Goal: Transaction & Acquisition: Purchase product/service

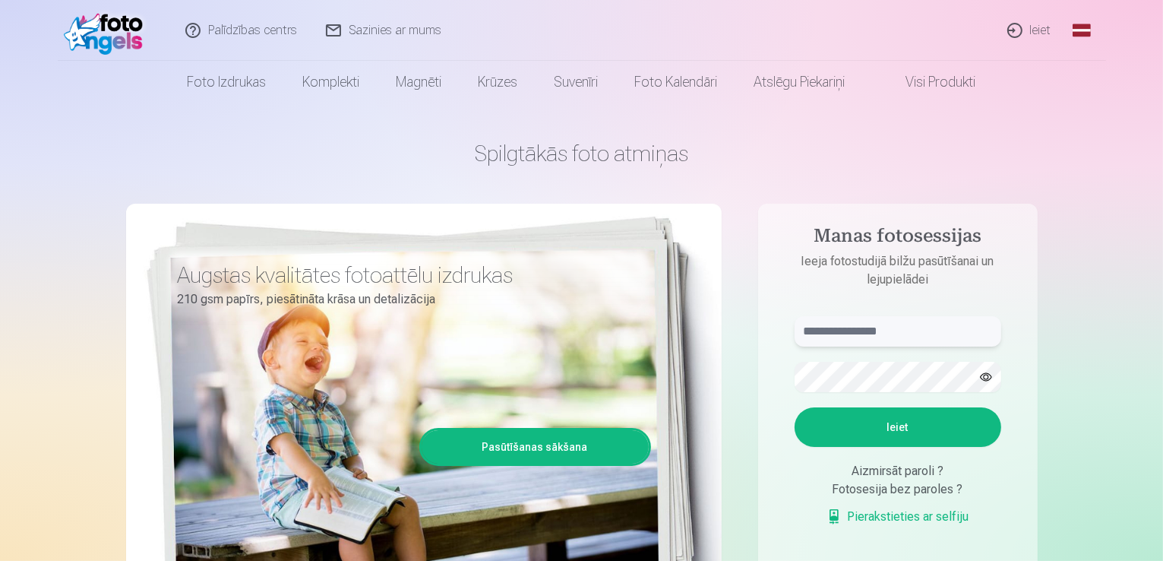
click at [864, 325] on input "text" at bounding box center [898, 331] width 207 height 30
type input "**********"
click at [903, 422] on button "Ieiet" at bounding box center [898, 427] width 207 height 40
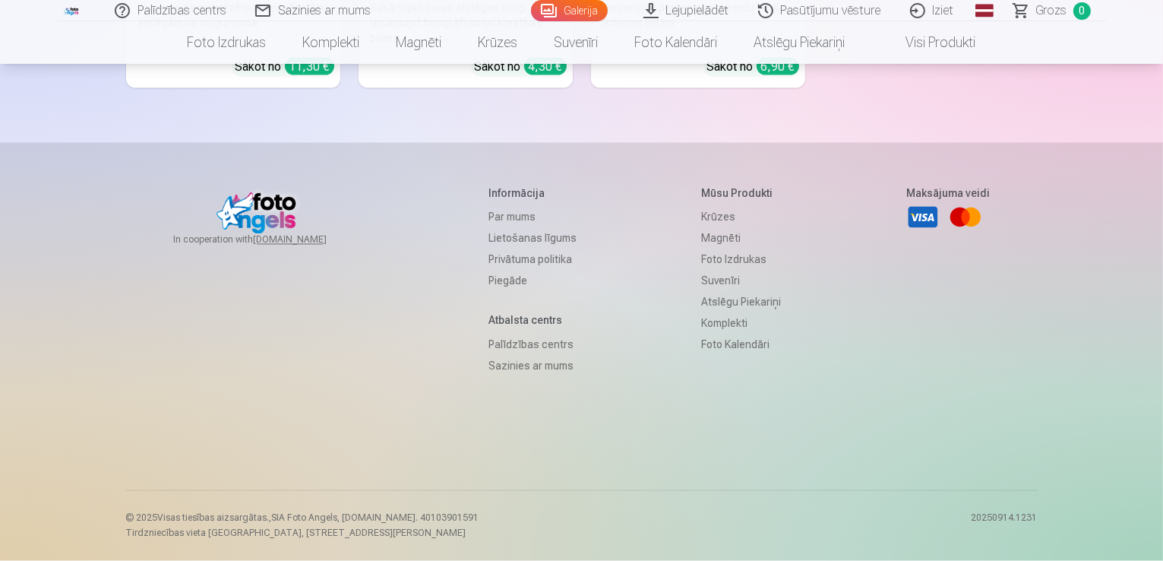
scroll to position [8813, 0]
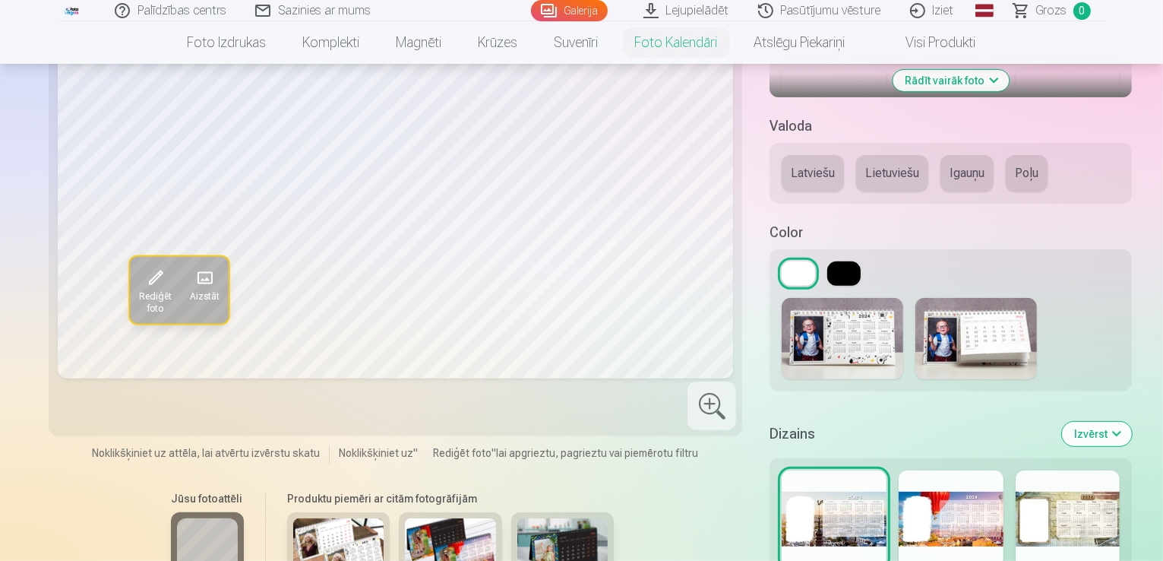
scroll to position [684, 0]
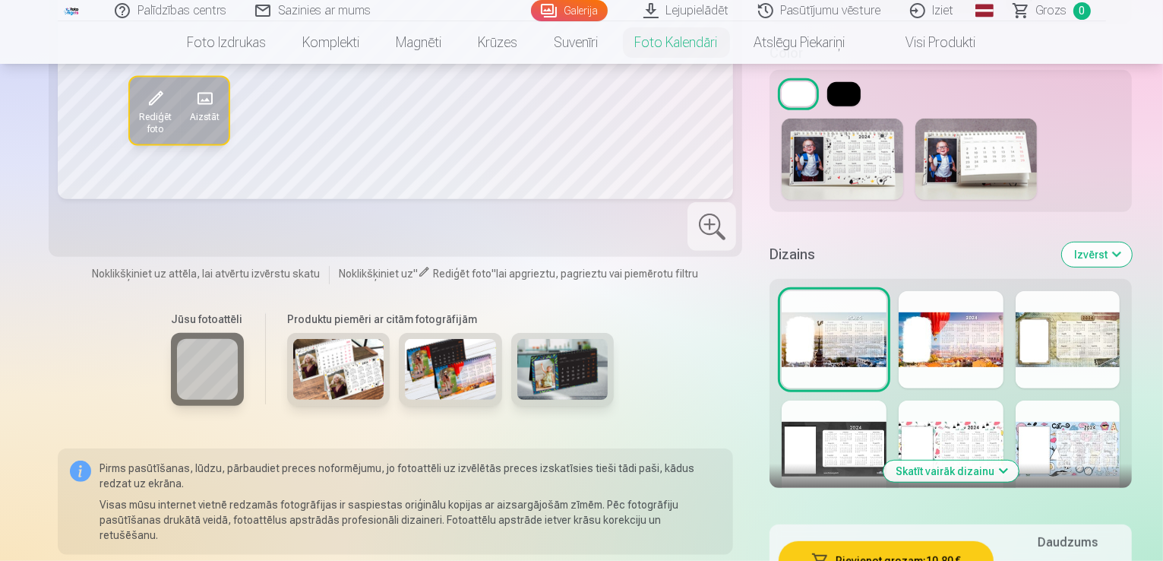
click at [293, 377] on img at bounding box center [338, 369] width 91 height 61
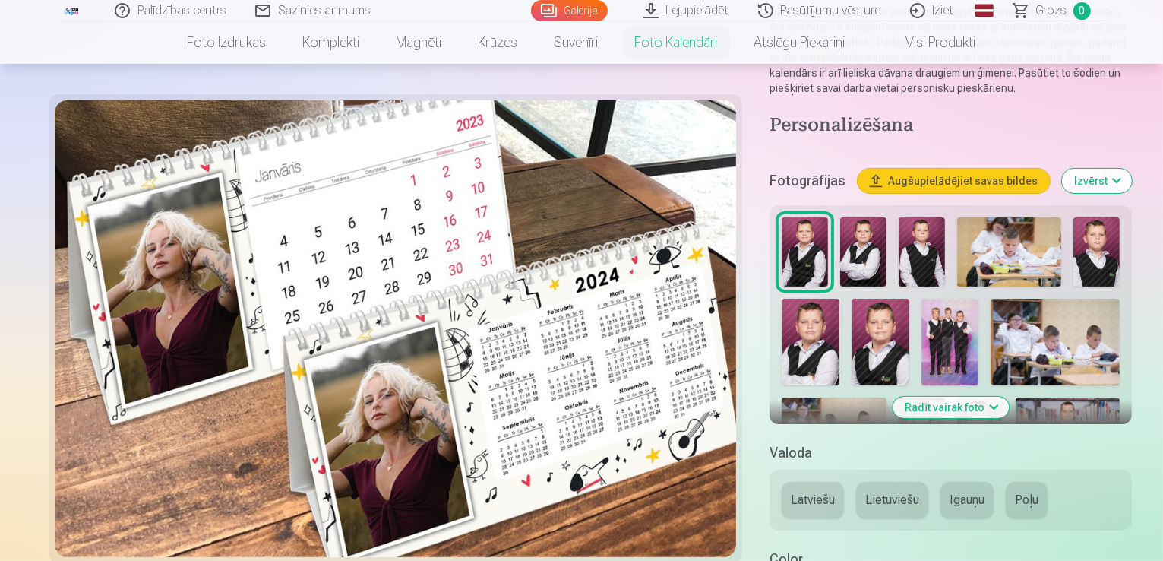
scroll to position [152, 0]
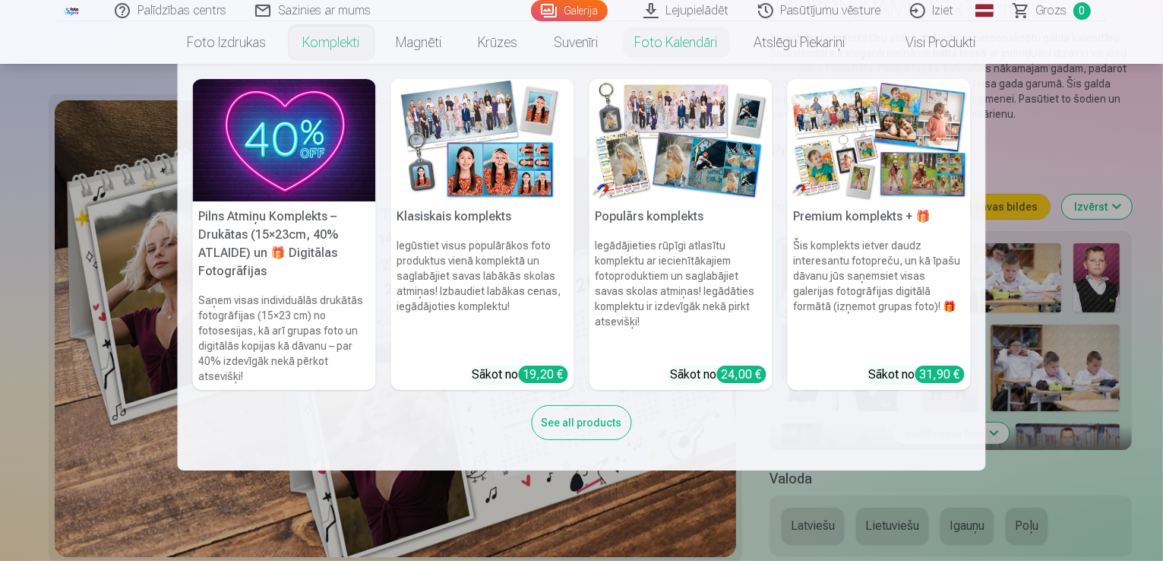
click at [876, 226] on h5 "Premium komplekts + 🎁" at bounding box center [879, 216] width 183 height 30
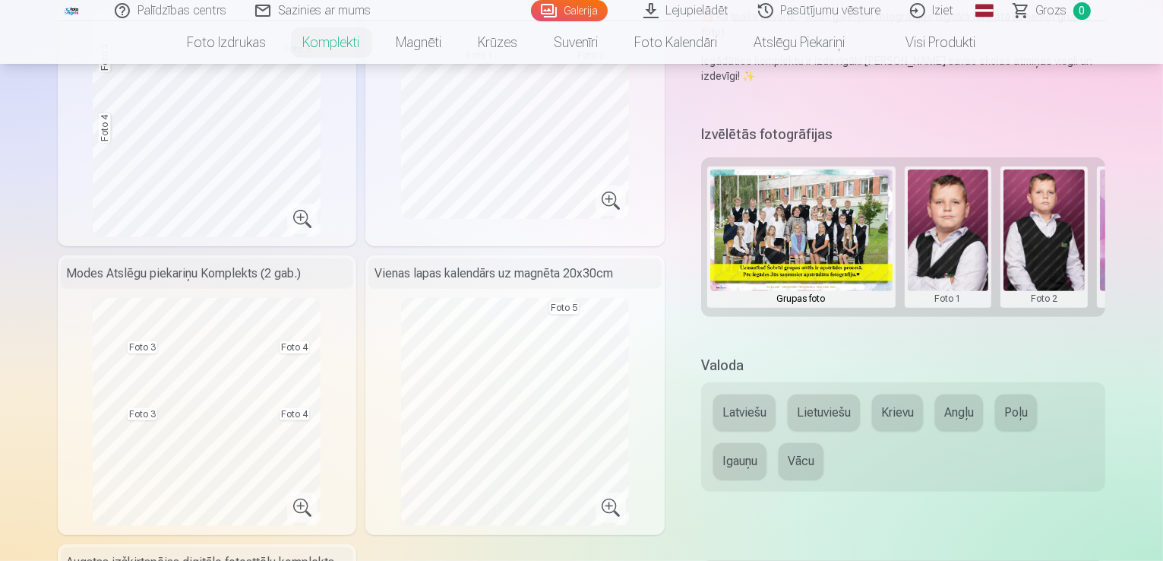
scroll to position [456, 0]
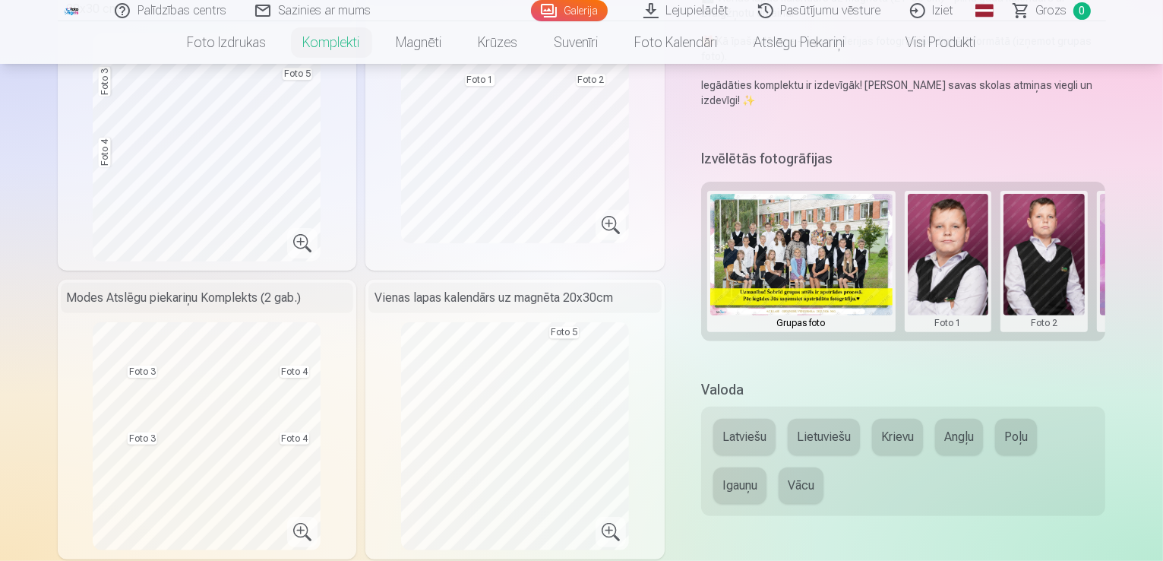
click at [742, 419] on button "Latviešu" at bounding box center [744, 437] width 62 height 36
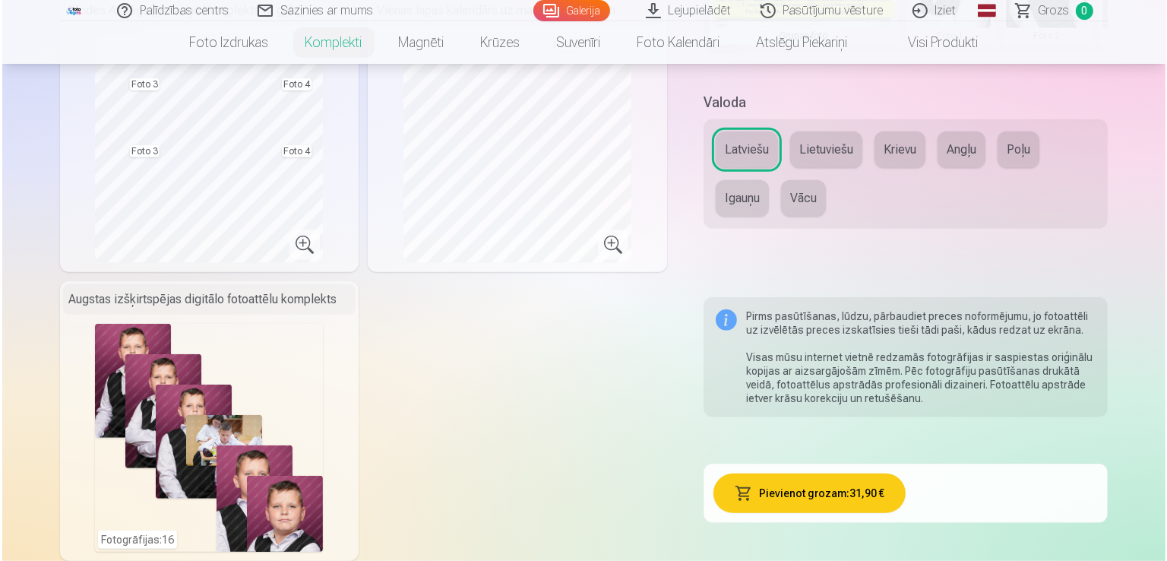
scroll to position [836, 0]
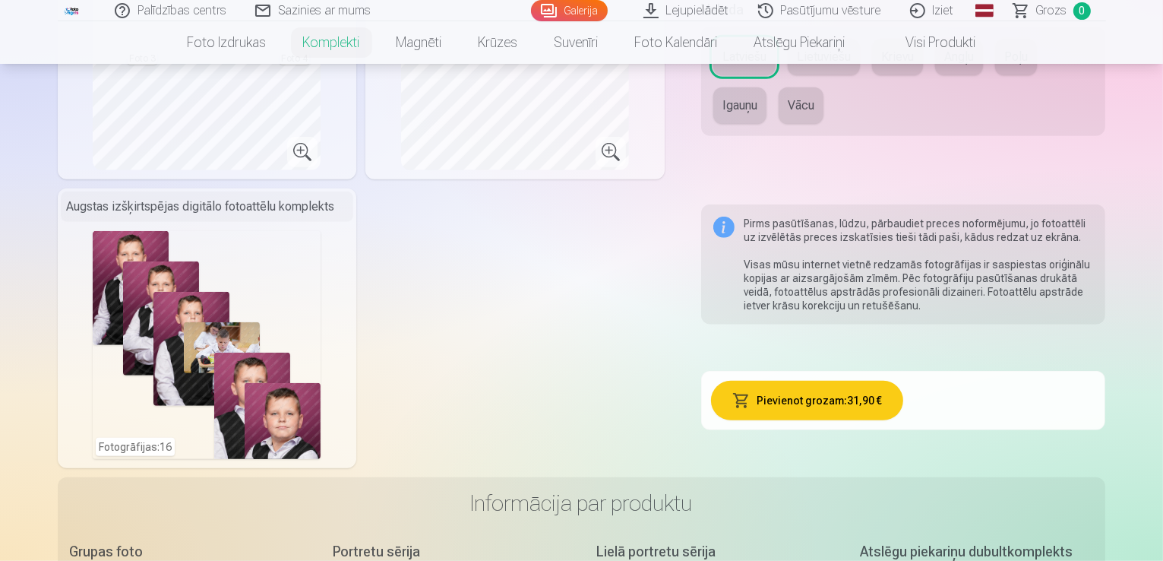
click at [93, 438] on div "Fotogrāfijas : 16" at bounding box center [207, 345] width 228 height 228
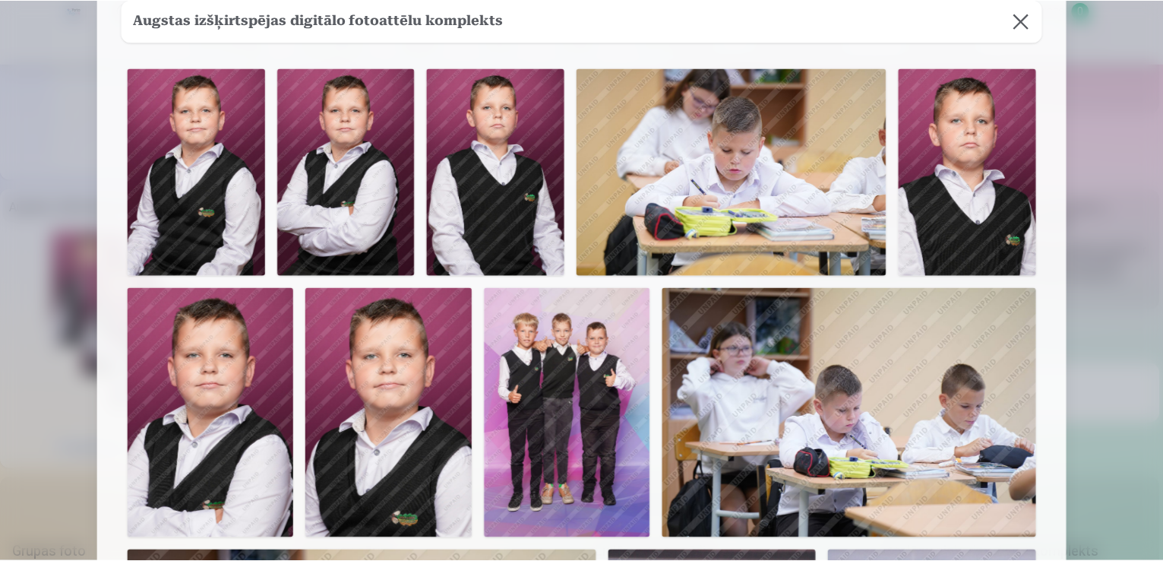
scroll to position [0, 0]
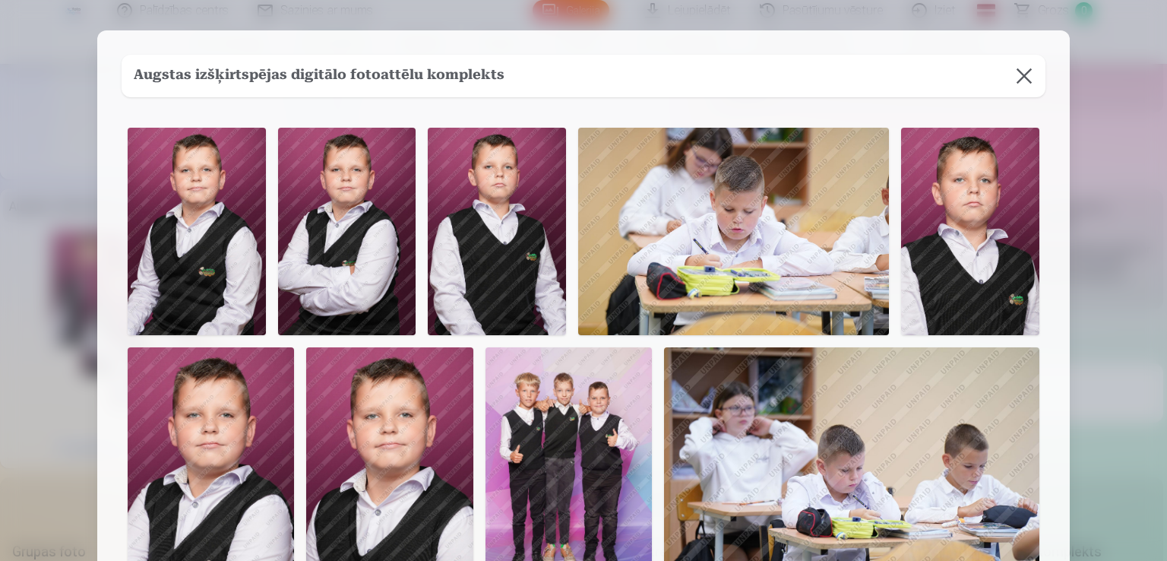
click at [1020, 77] on button at bounding box center [1024, 76] width 43 height 43
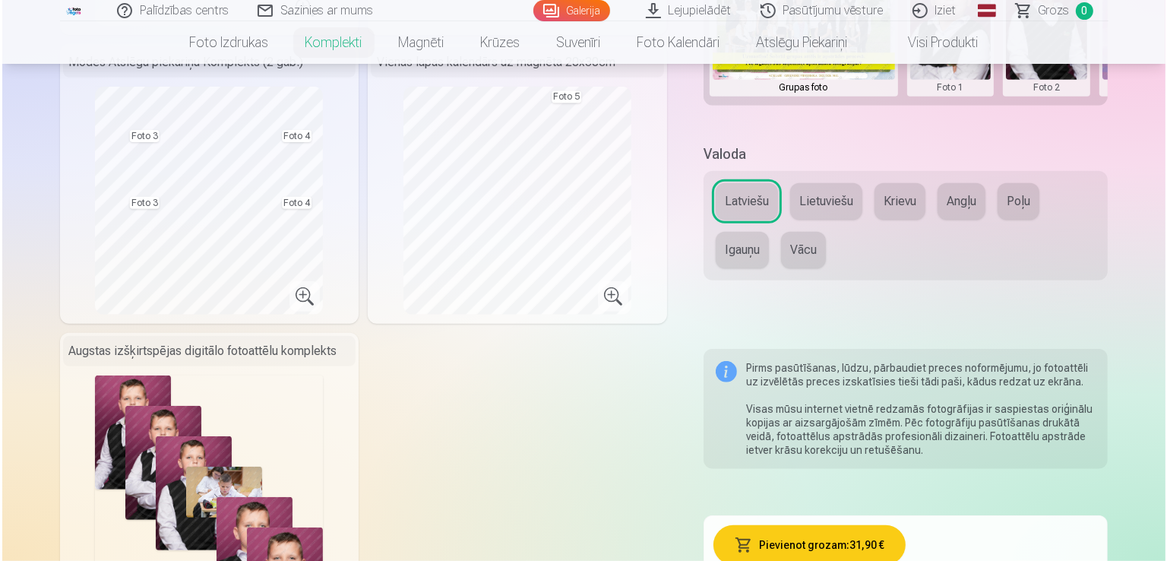
scroll to position [912, 0]
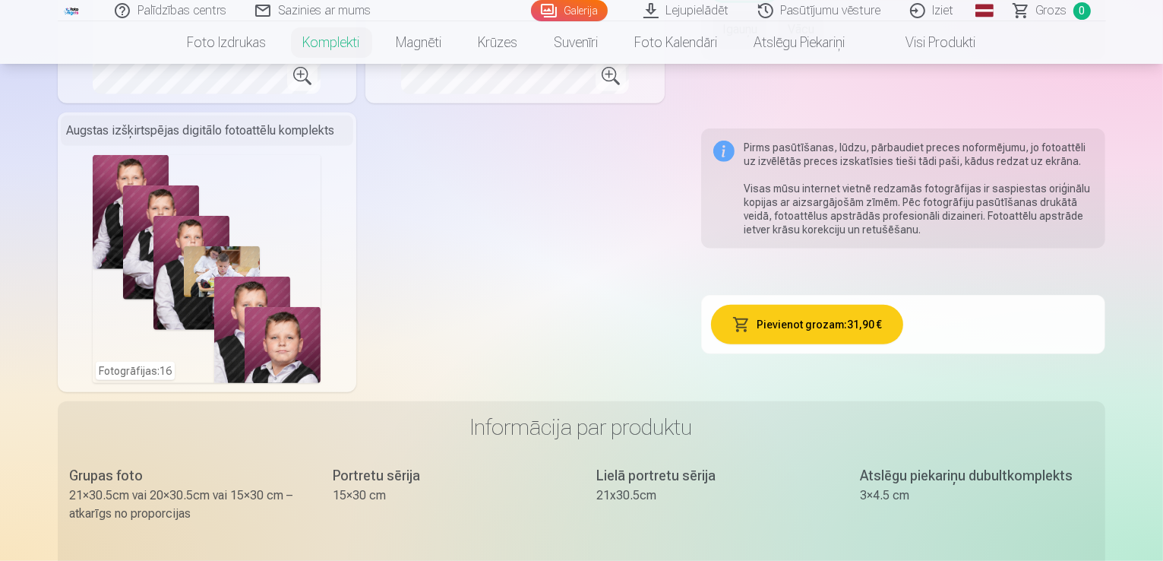
click at [827, 305] on button "Pievienot grozam : 31,90 €" at bounding box center [807, 325] width 192 height 40
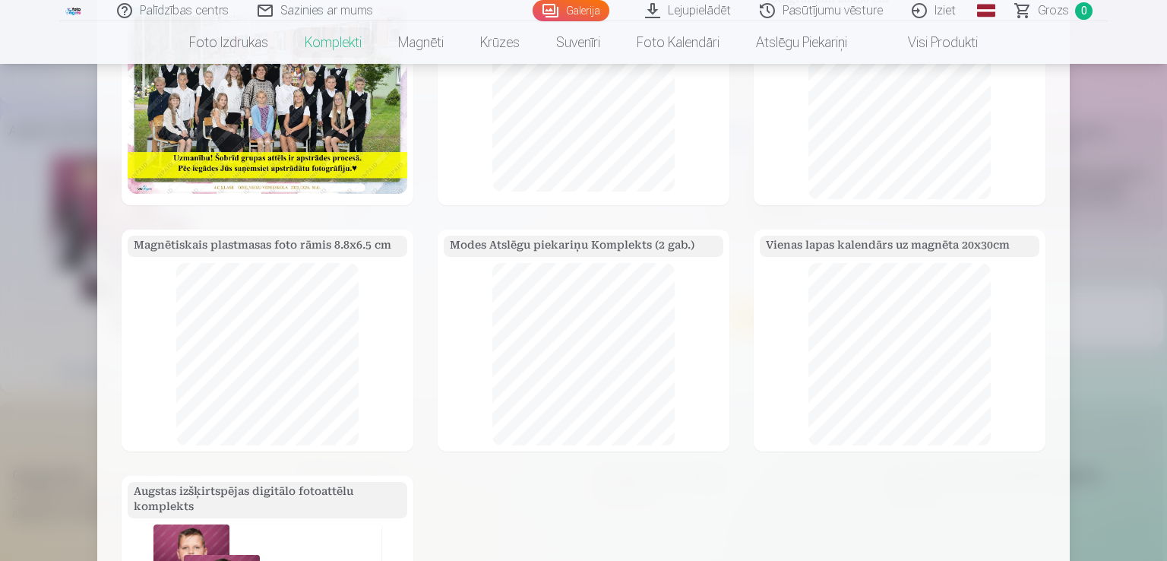
scroll to position [43, 0]
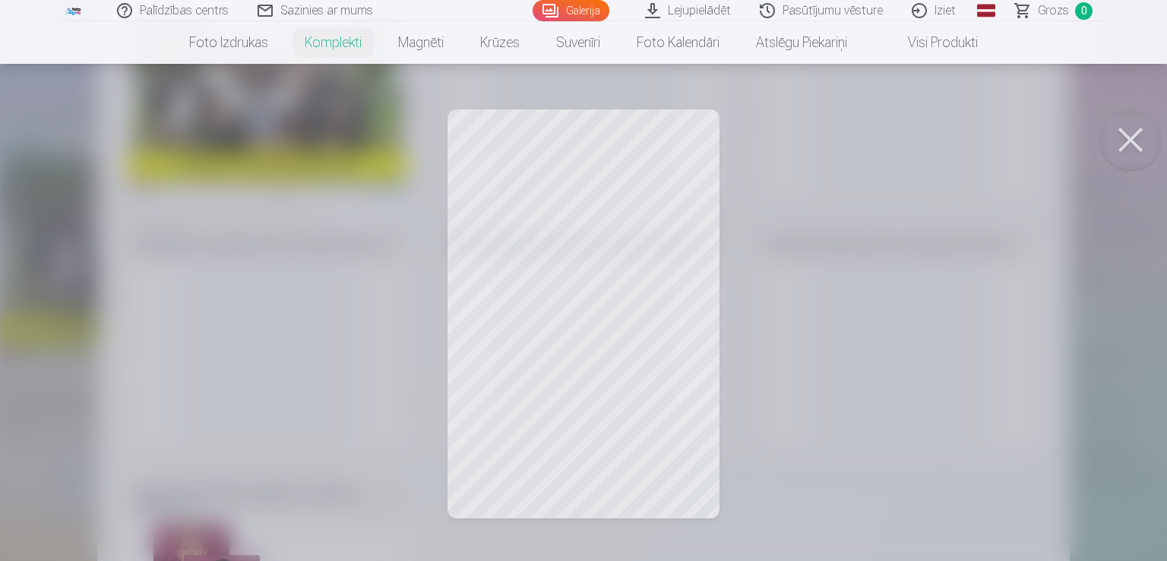
click at [1140, 147] on button at bounding box center [1130, 139] width 61 height 61
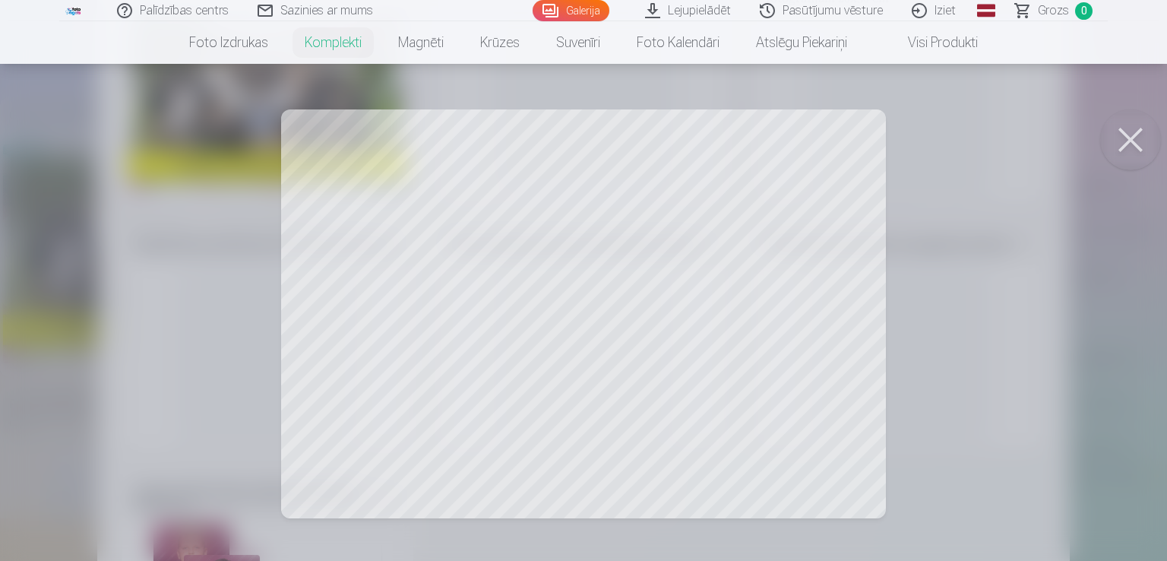
drag, startPoint x: 361, startPoint y: 195, endPoint x: 362, endPoint y: 219, distance: 23.6
click at [362, 219] on div at bounding box center [583, 280] width 1167 height 561
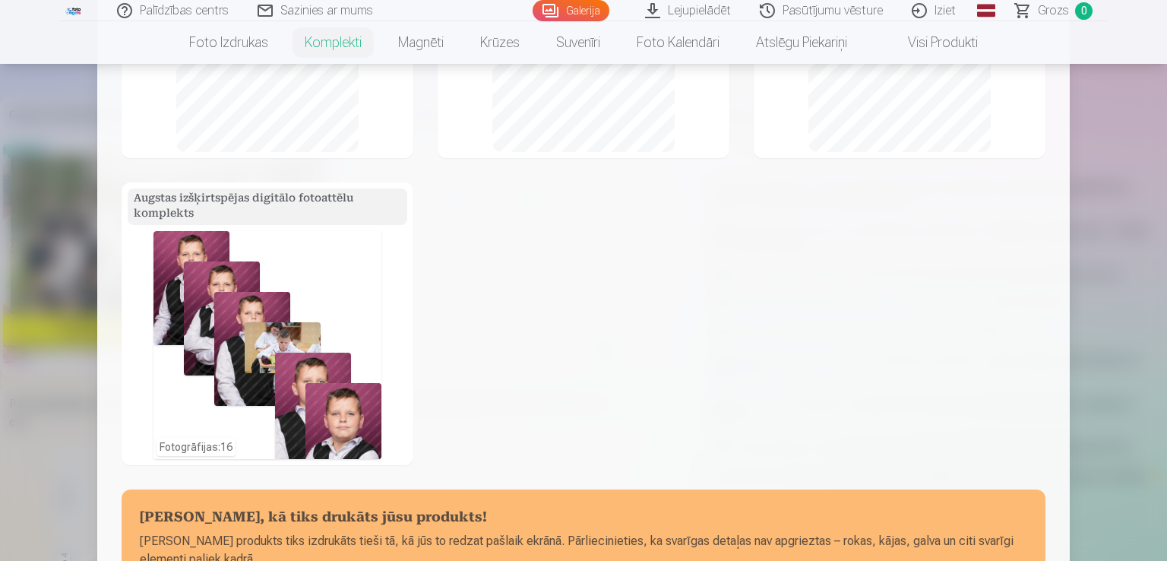
scroll to position [618, 0]
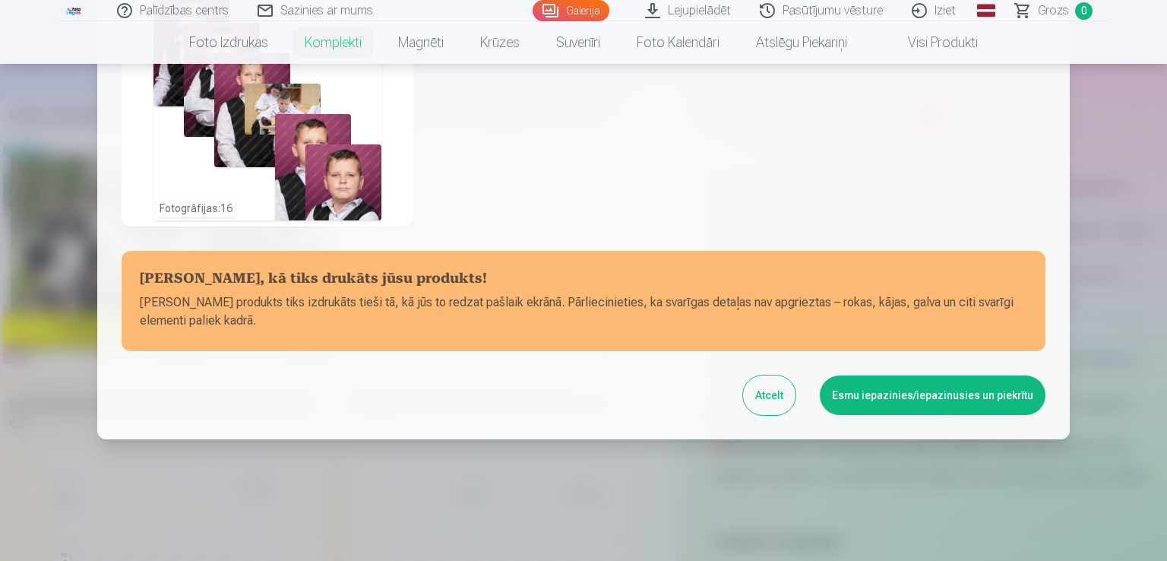
click at [866, 401] on button "Esmu iepazinies/iepazinusies un piekrītu" at bounding box center [933, 395] width 226 height 40
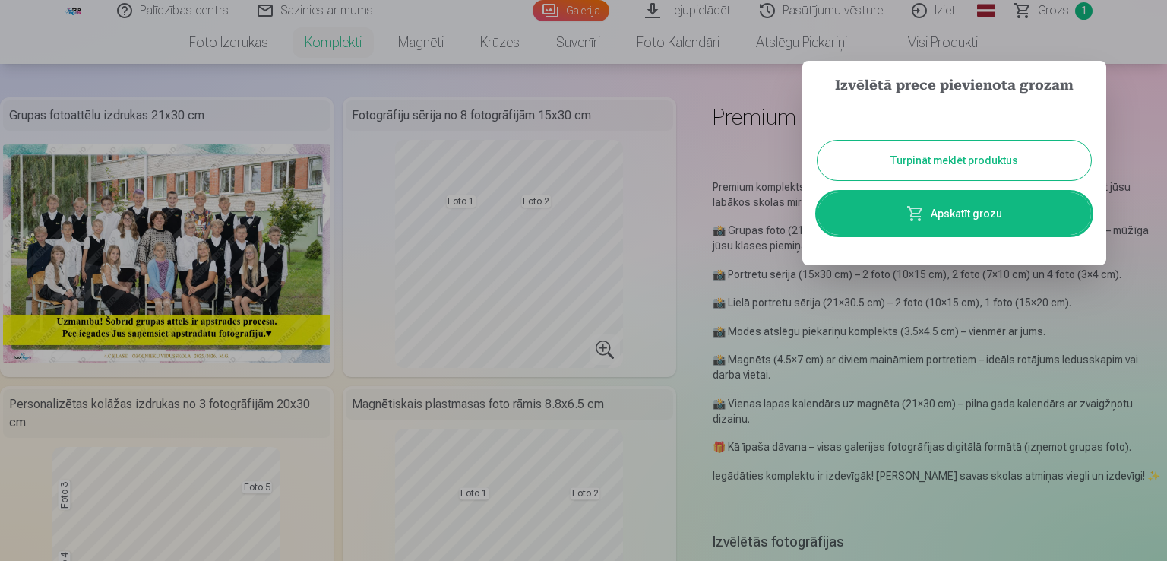
click at [928, 212] on link "Apskatīt grozu" at bounding box center [954, 213] width 274 height 43
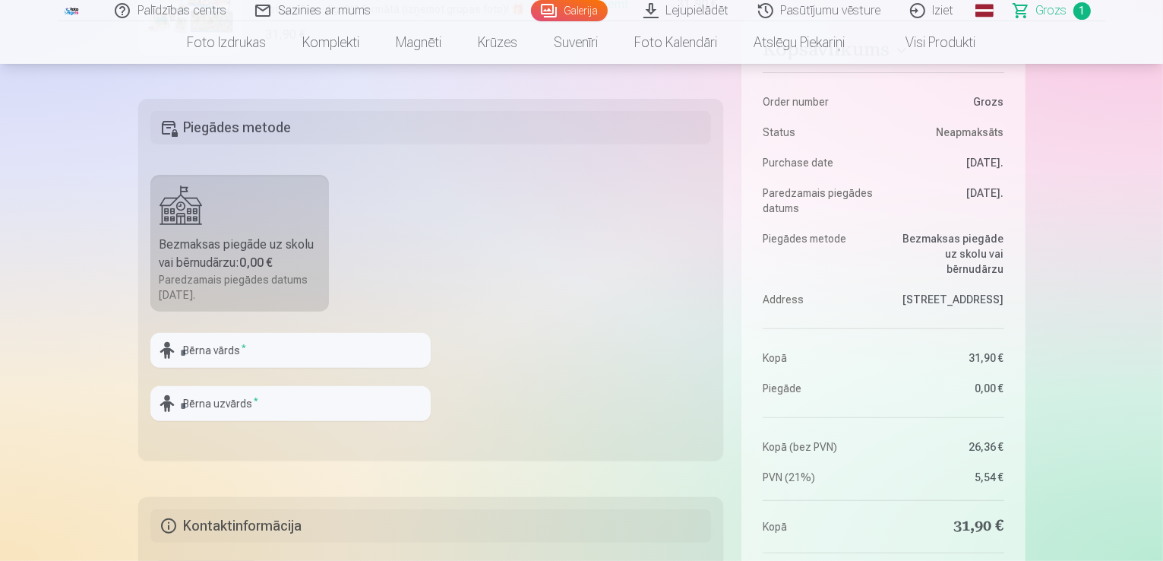
scroll to position [380, 0]
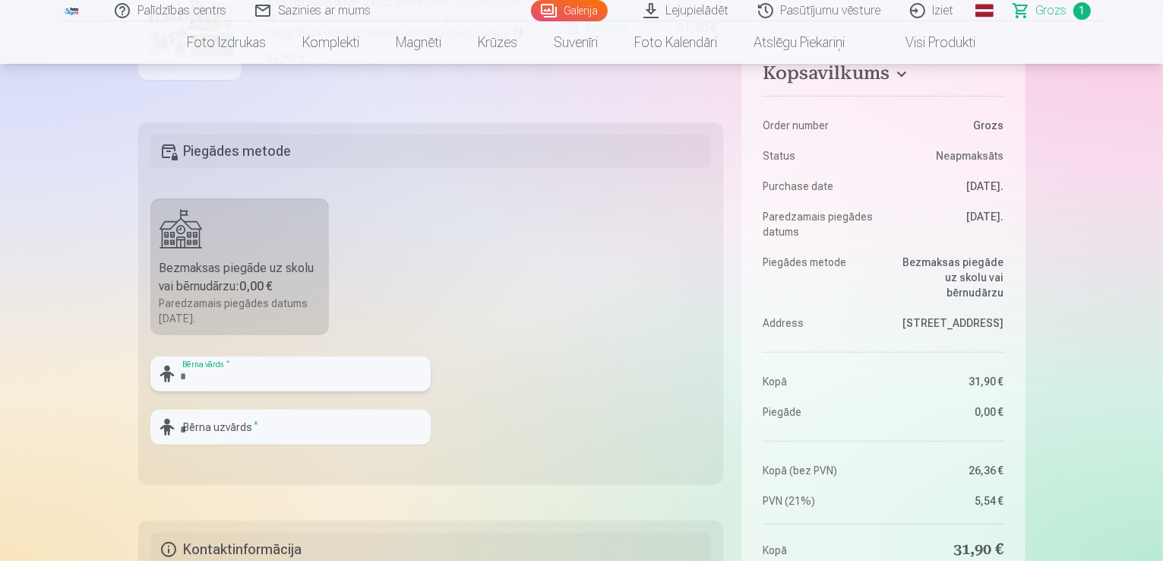
click at [251, 371] on input "text" at bounding box center [290, 373] width 280 height 35
type input "*******"
click at [248, 422] on input "text" at bounding box center [290, 427] width 280 height 35
type input "**********"
click at [478, 452] on fieldset "**********" at bounding box center [431, 303] width 586 height 362
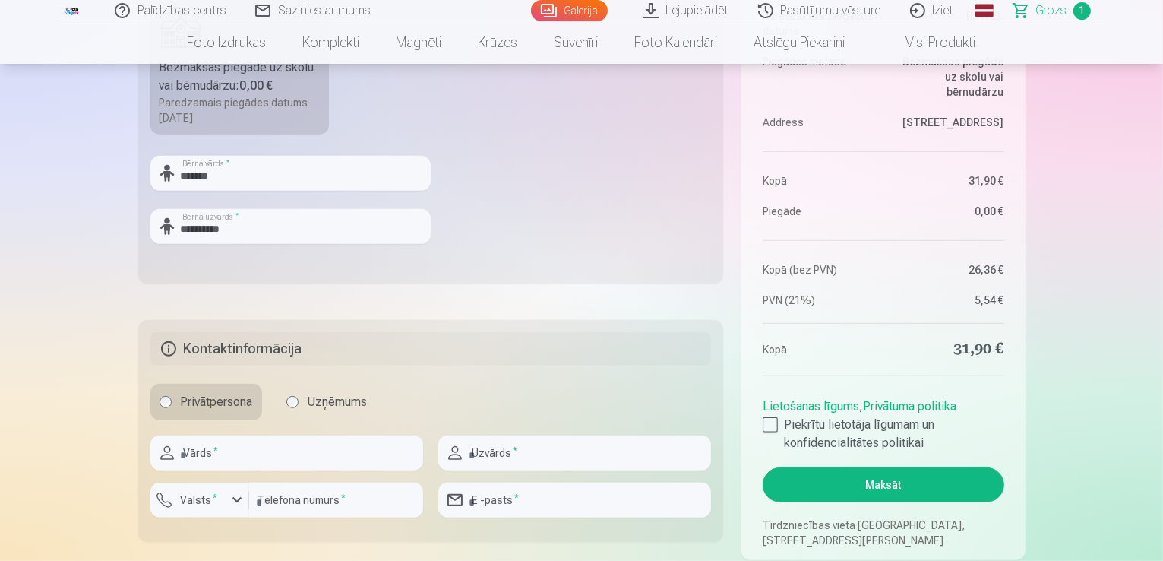
scroll to position [608, 0]
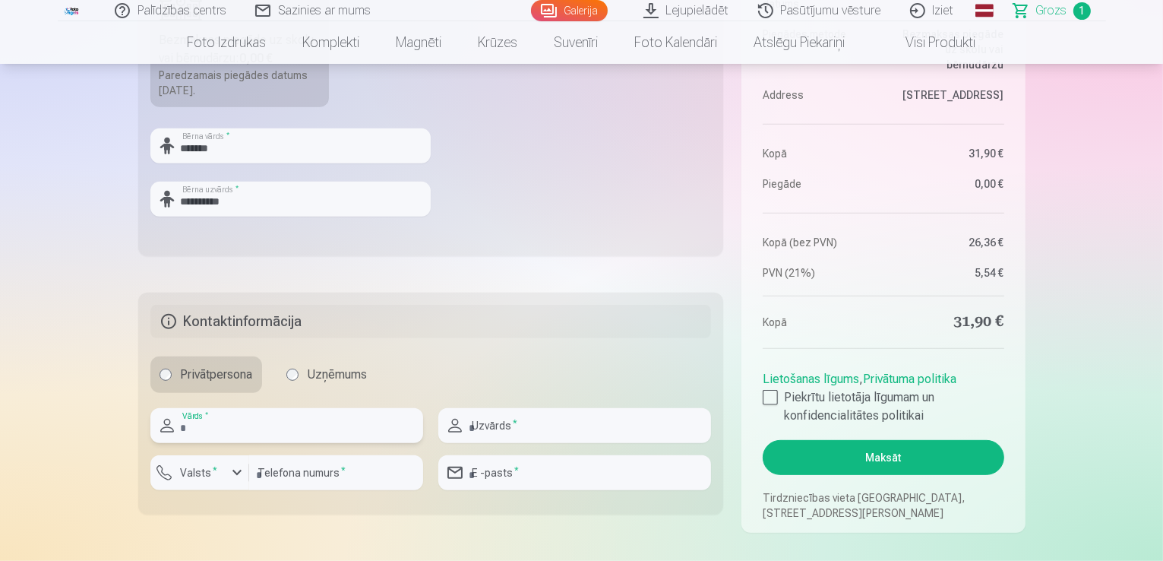
click at [364, 423] on input "text" at bounding box center [286, 425] width 273 height 35
type input "*****"
click at [504, 444] on div at bounding box center [574, 449] width 273 height 12
click at [504, 435] on input "text" at bounding box center [574, 425] width 273 height 35
type input "**********"
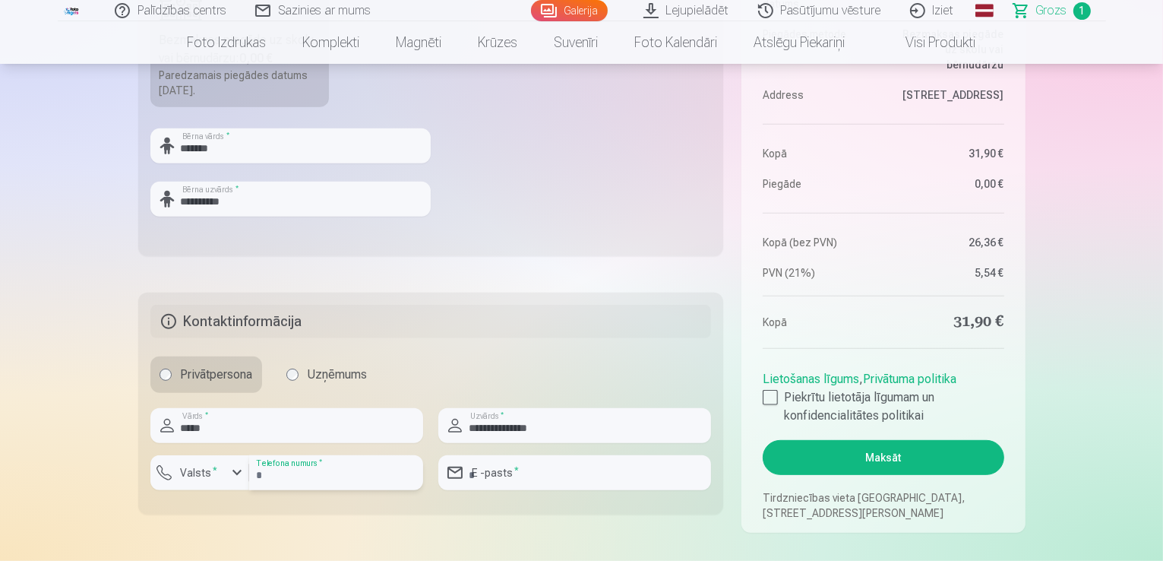
click at [371, 477] on input "number" at bounding box center [336, 472] width 174 height 35
type input "********"
click at [236, 476] on div "button" at bounding box center [237, 472] width 18 height 18
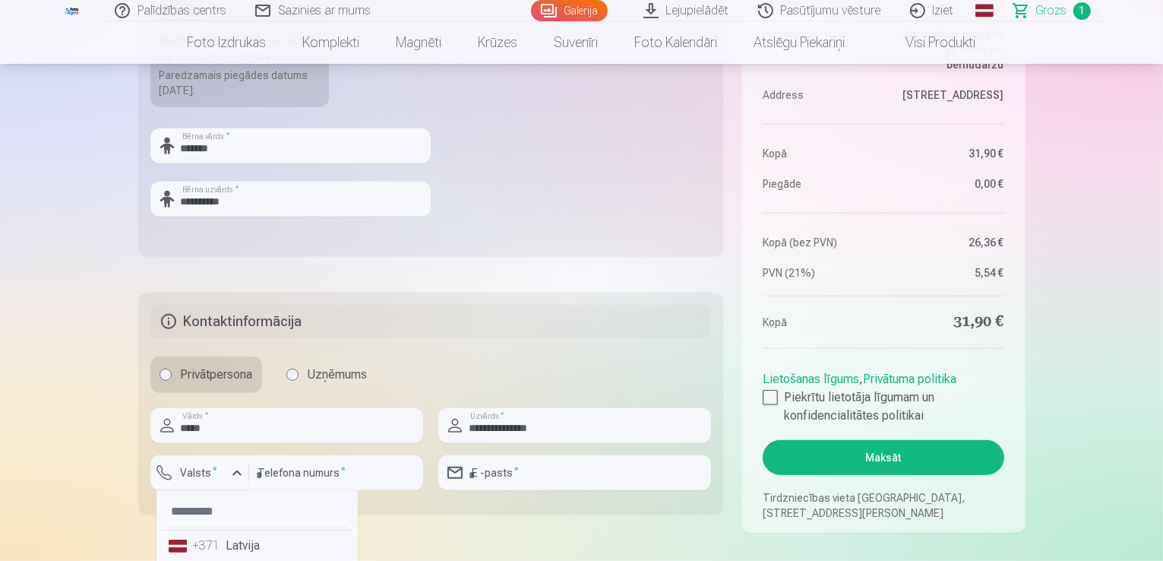
click at [198, 548] on div "+371" at bounding box center [208, 545] width 30 height 18
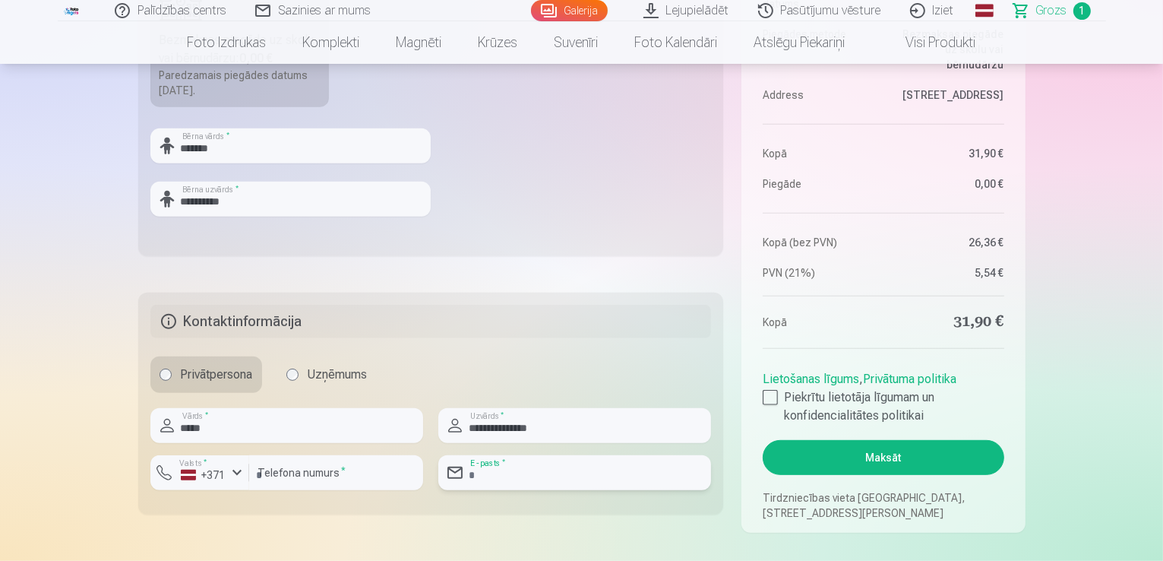
click at [502, 469] on input "email" at bounding box center [574, 472] width 273 height 35
type input "**********"
click at [774, 394] on div at bounding box center [770, 397] width 15 height 15
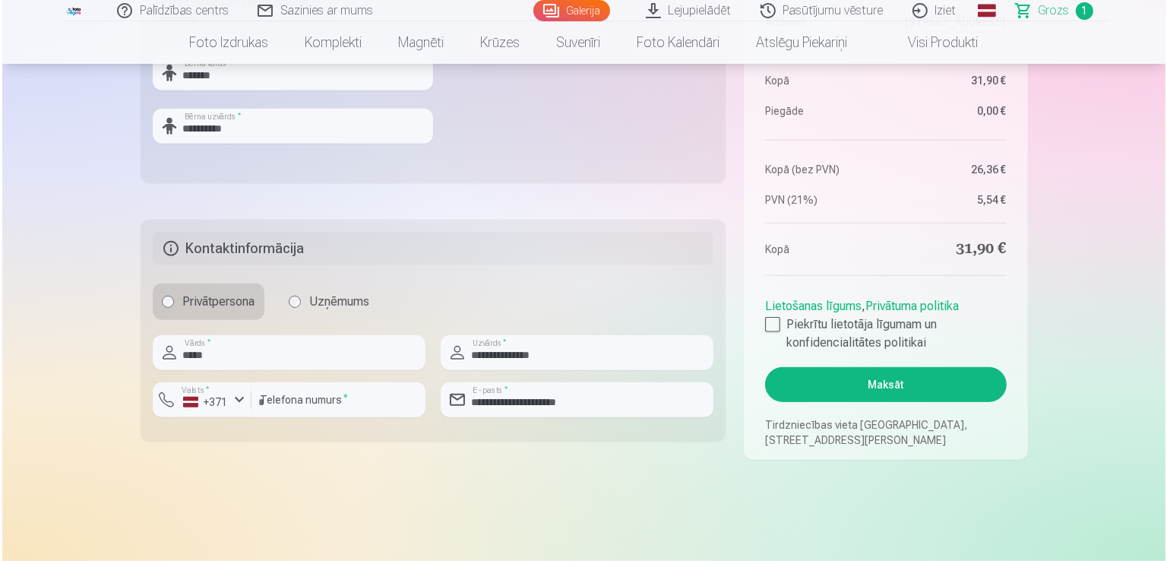
scroll to position [684, 0]
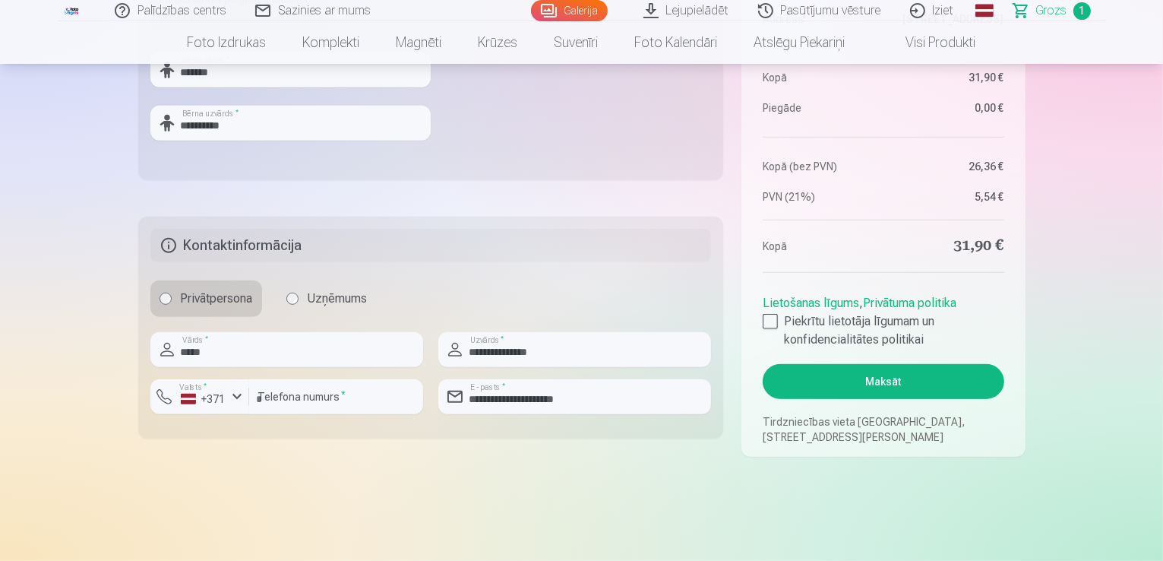
click at [951, 368] on button "Maksāt" at bounding box center [883, 381] width 241 height 35
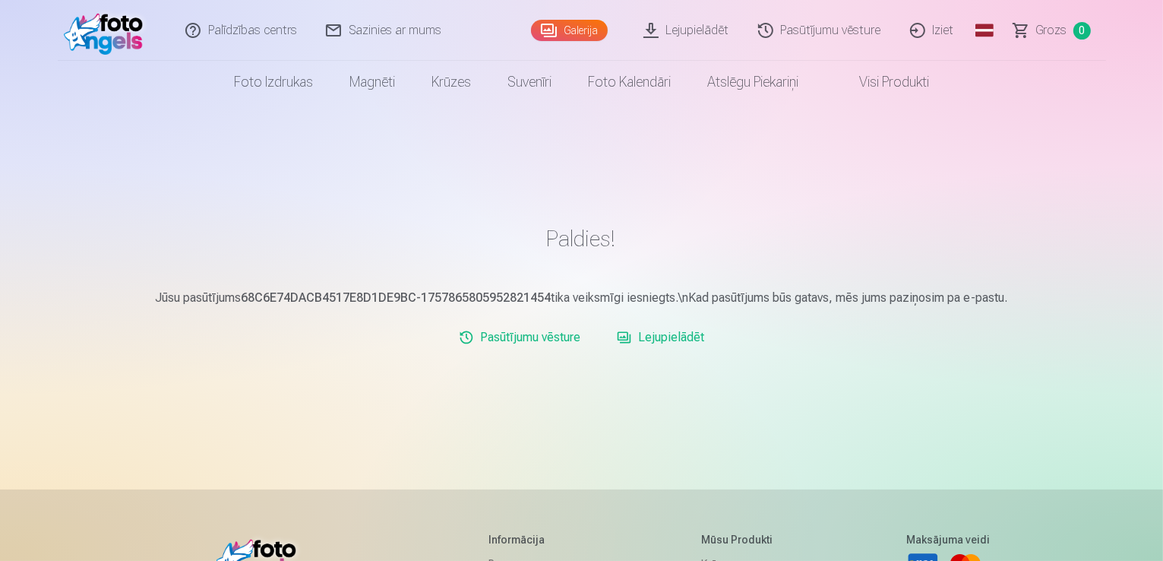
click at [657, 338] on link "Lejupielādēt" at bounding box center [661, 337] width 100 height 30
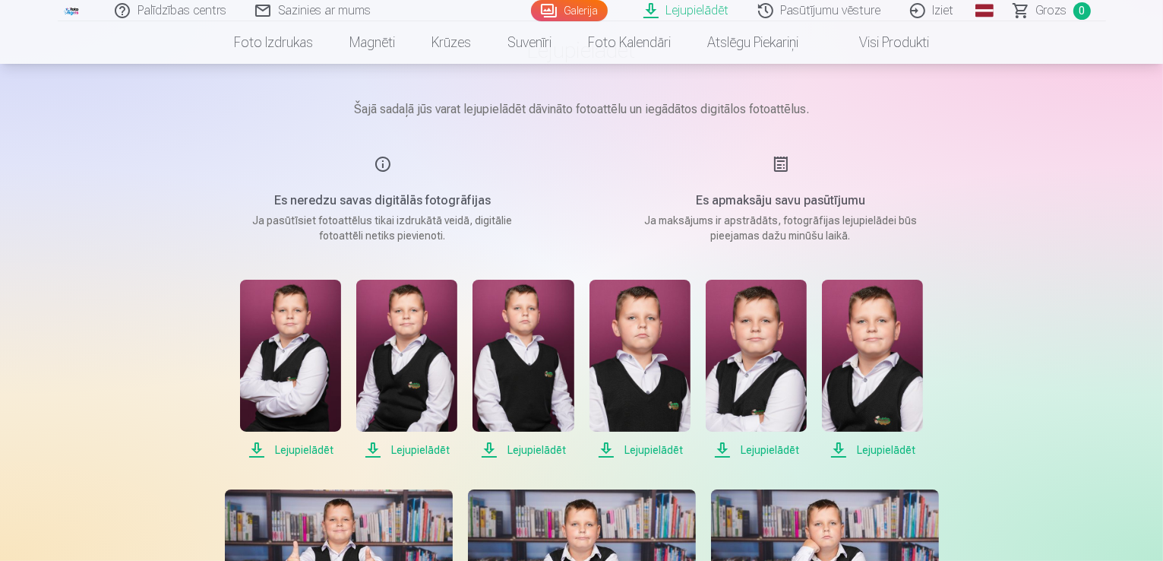
scroll to position [76, 0]
